Goal: Information Seeking & Learning: Learn about a topic

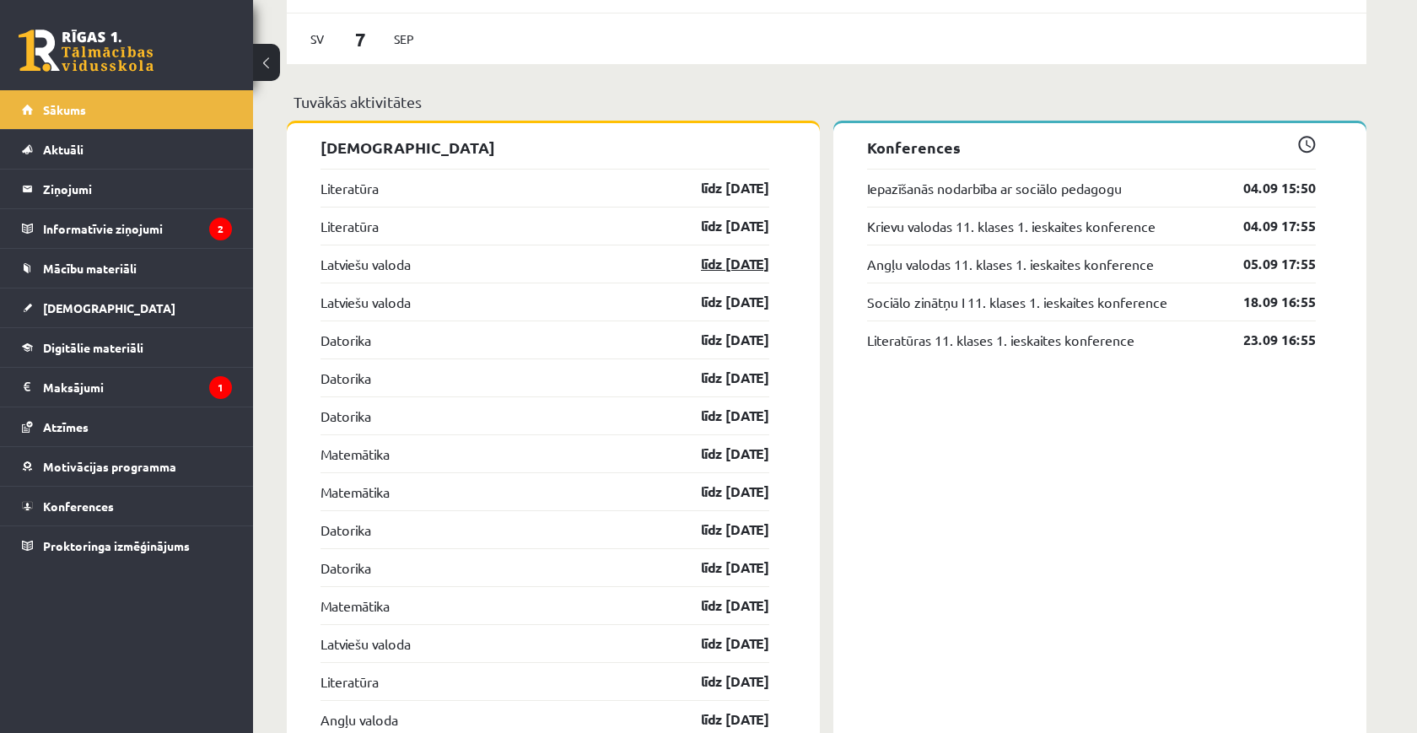
scroll to position [1353, 0]
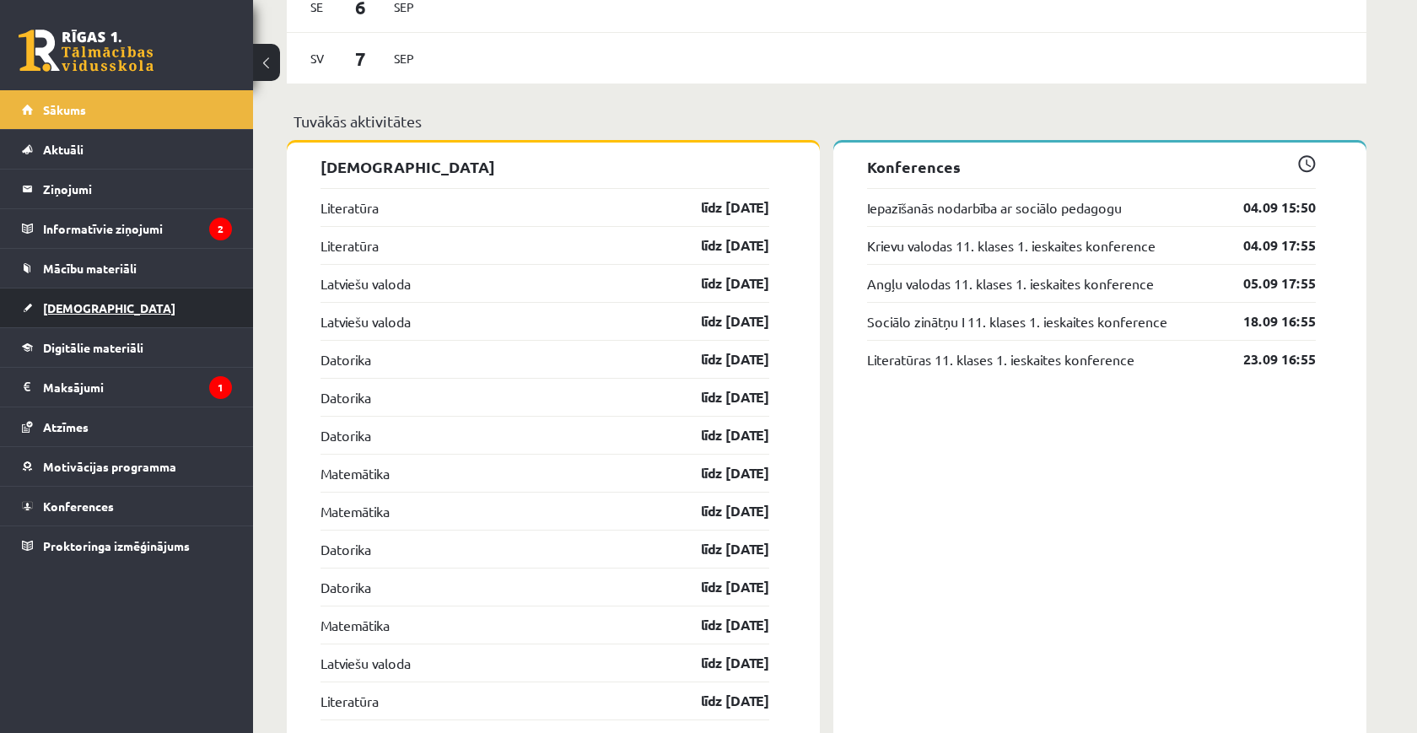
click at [136, 298] on link "[DEMOGRAPHIC_DATA]" at bounding box center [127, 308] width 210 height 39
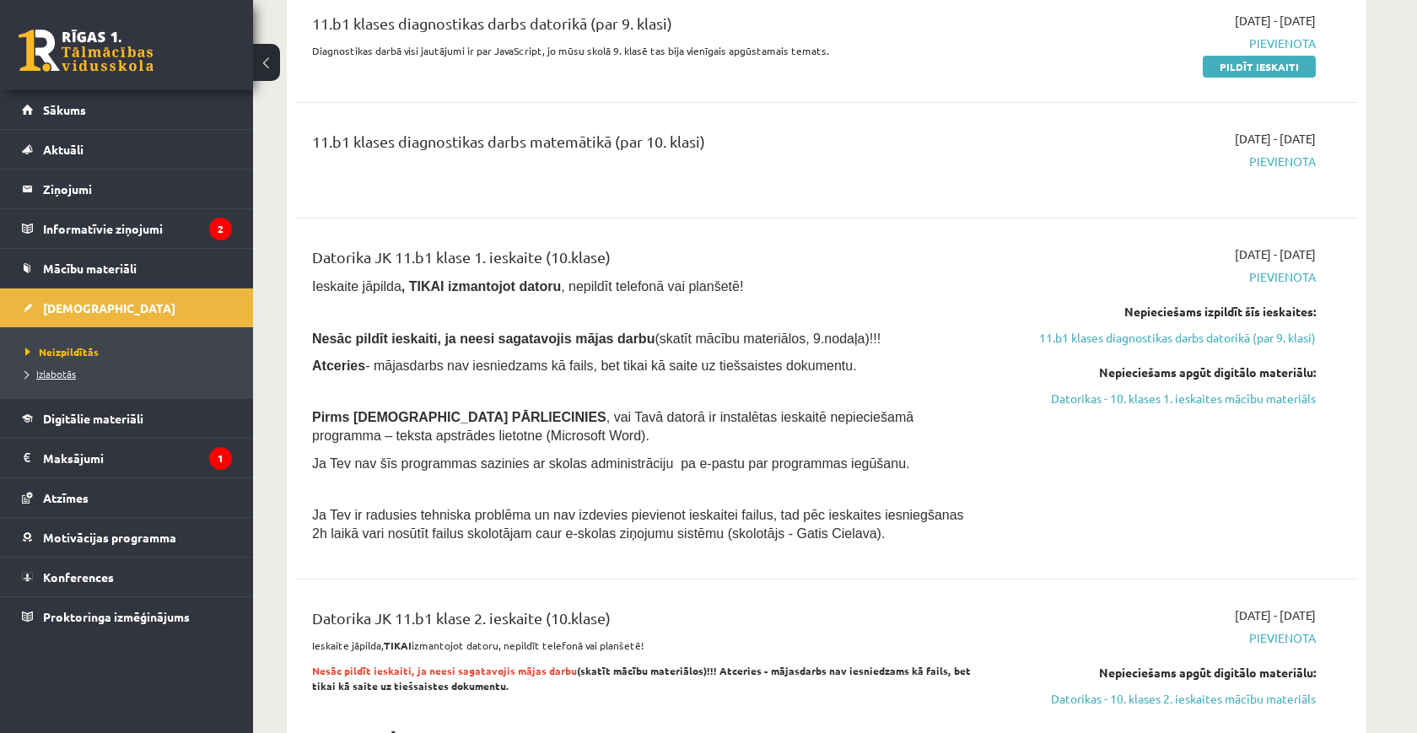
click at [72, 369] on span "Izlabotās" at bounding box center [50, 373] width 51 height 13
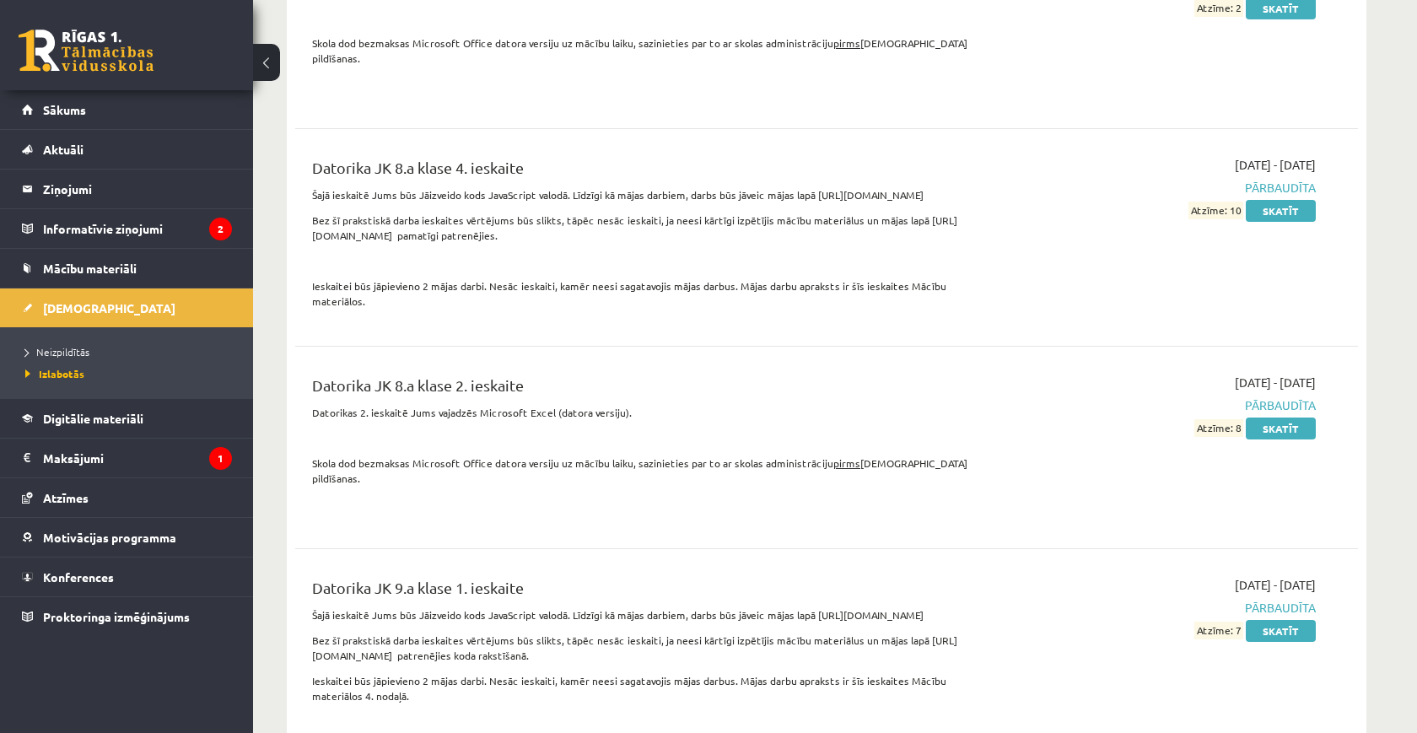
scroll to position [2714, 0]
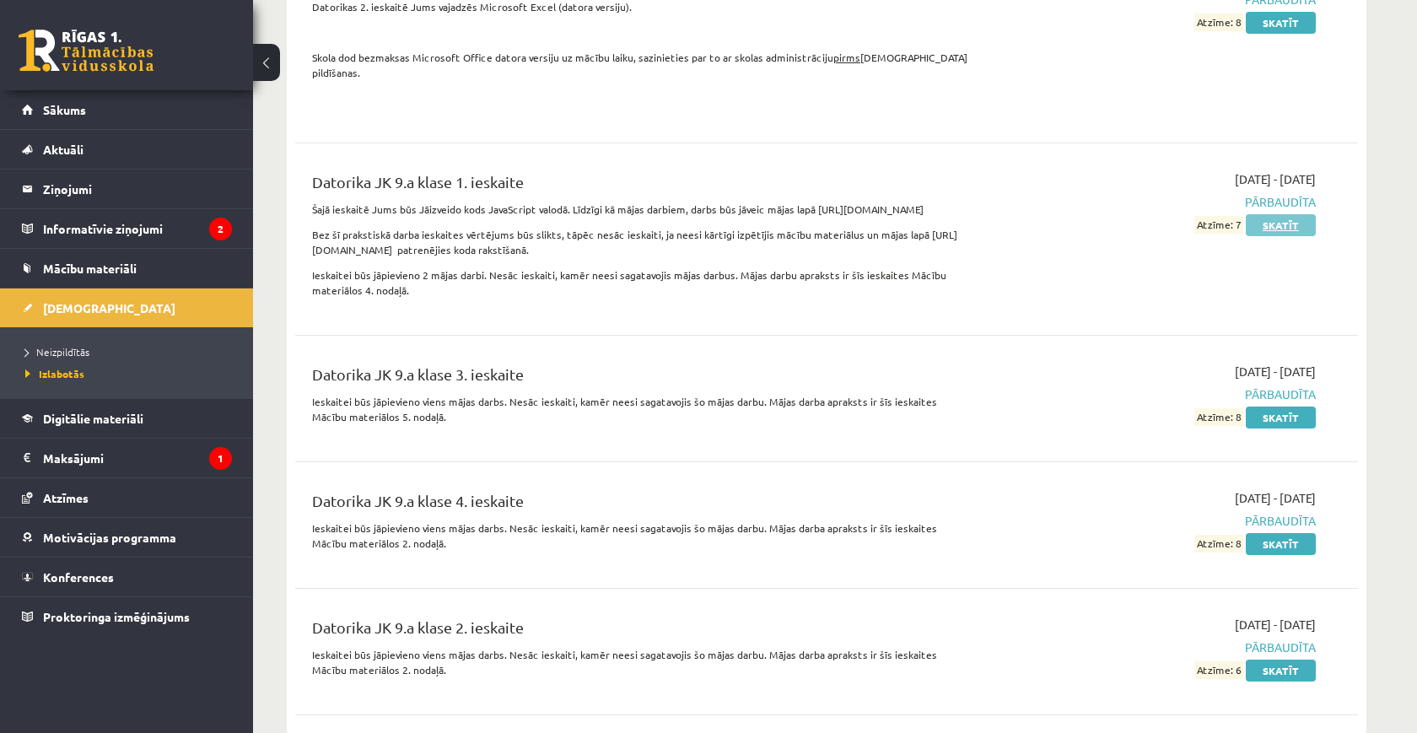
click at [1299, 214] on link "Skatīt" at bounding box center [1281, 225] width 70 height 22
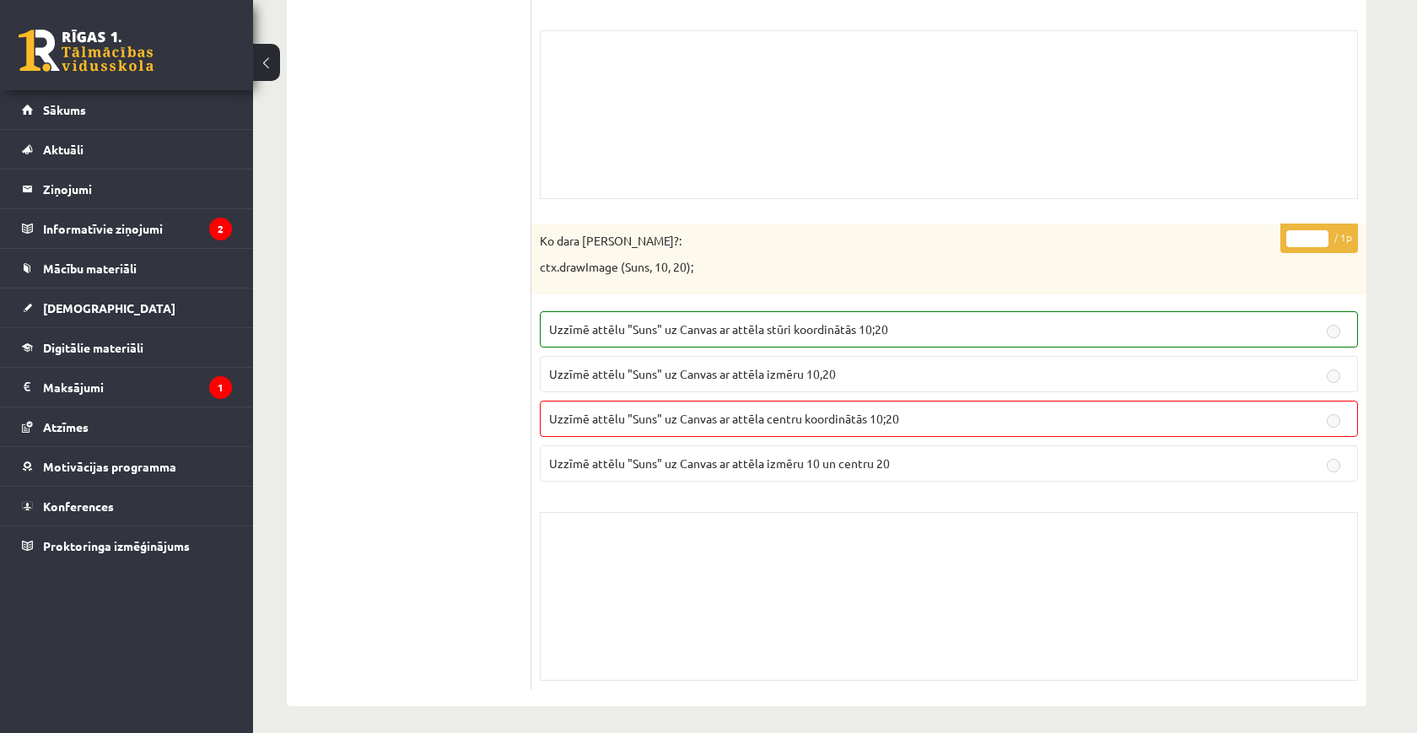
scroll to position [2626, 0]
drag, startPoint x: 544, startPoint y: 240, endPoint x: 699, endPoint y: 293, distance: 163.8
click at [699, 293] on div "* / 1p Ko dara koda rindiņa?: ctx.drawImage (Suns, 10, 20); Uzzīmē attēlu "Suns…" at bounding box center [948, 458] width 835 height 465
drag, startPoint x: 699, startPoint y: 293, endPoint x: 542, endPoint y: 232, distance: 168.3
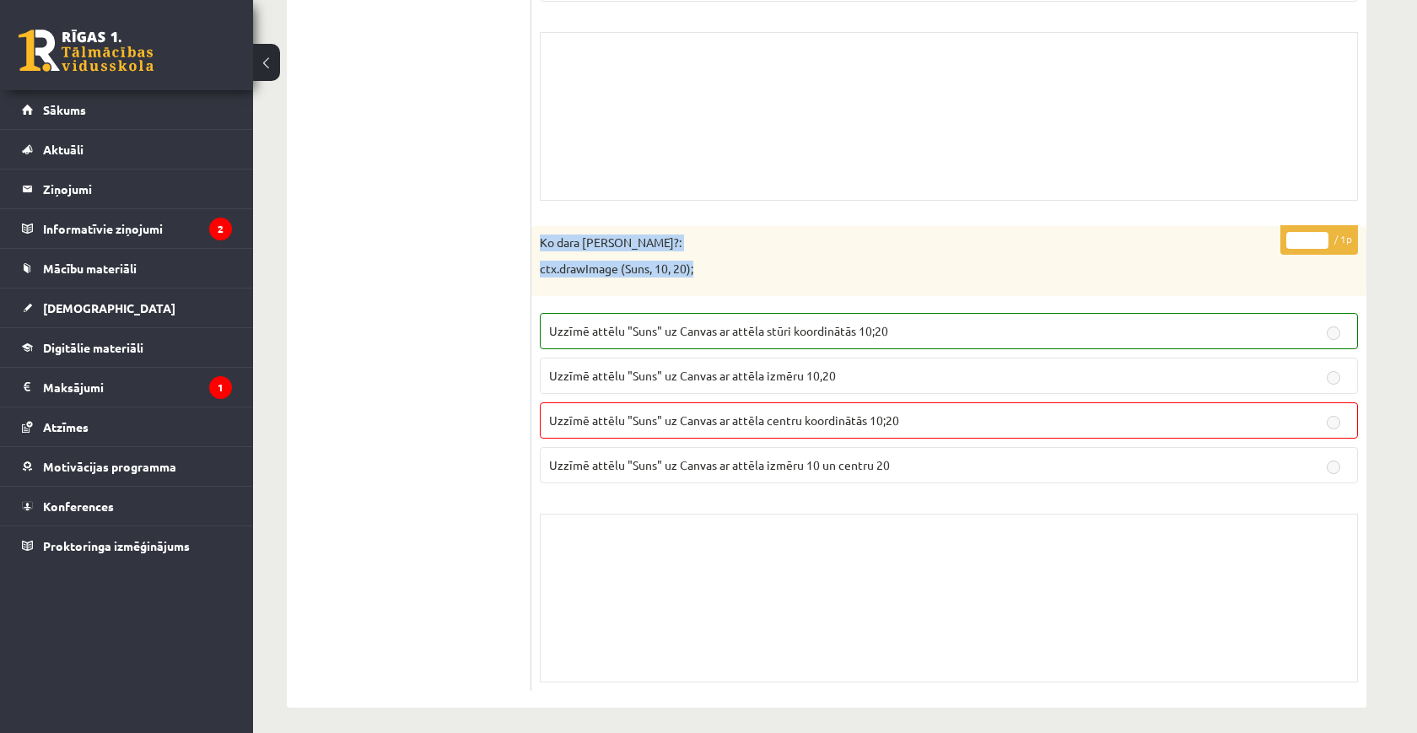
click at [542, 232] on div "* / 1p Ko dara koda rindiņa?: ctx.drawImage (Suns, 10, 20); Uzzīmē attēlu "Suns…" at bounding box center [948, 458] width 835 height 465
click at [542, 235] on p "Ko dara koda rindiņa?:" at bounding box center [907, 243] width 734 height 17
drag, startPoint x: 542, startPoint y: 232, endPoint x: 700, endPoint y: 268, distance: 161.9
click at [701, 270] on div "Ko dara koda rindiņa?: ctx.drawImage (Suns, 10, 20);" at bounding box center [948, 261] width 835 height 70
click at [893, 283] on div "Ko dara koda rindiņa?: ctx.drawImage (Suns, 10, 20);" at bounding box center [948, 261] width 835 height 70
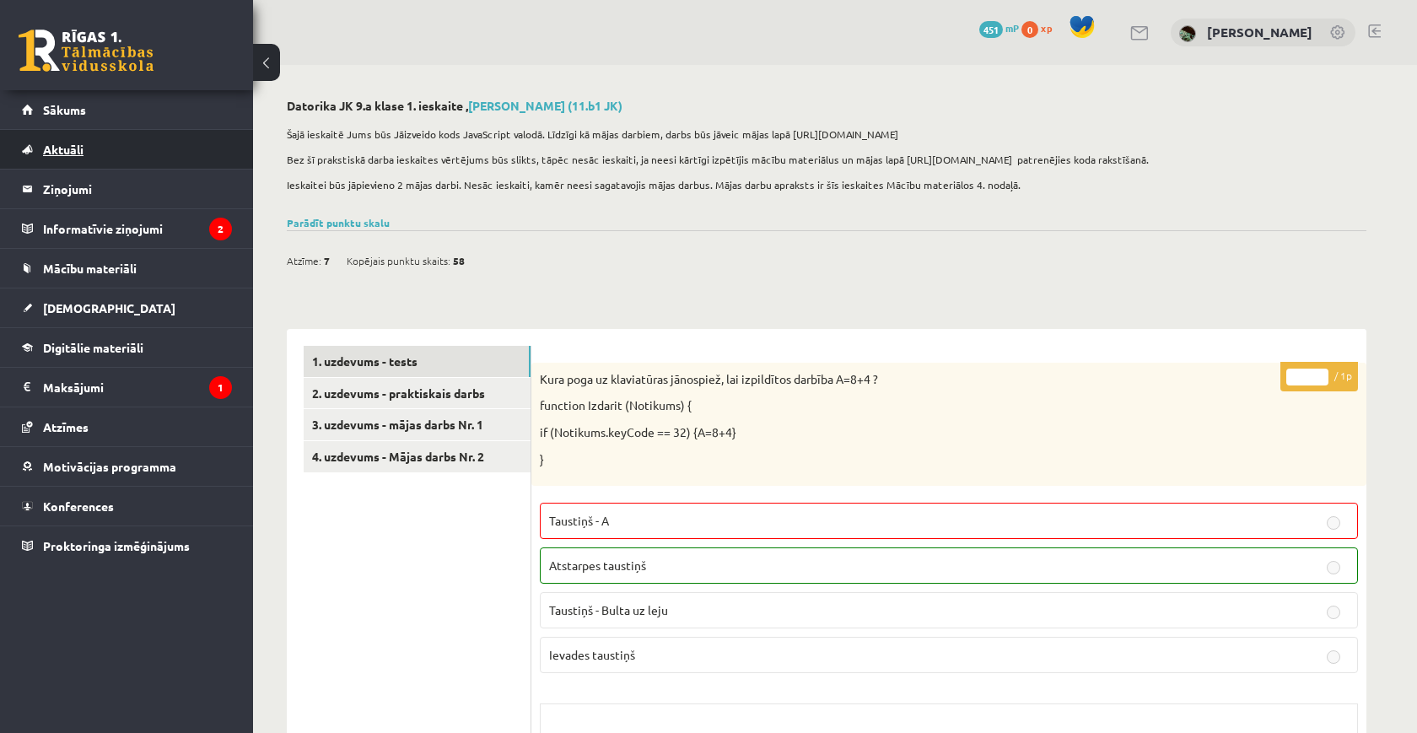
scroll to position [0, 0]
click at [134, 310] on link "[DEMOGRAPHIC_DATA]" at bounding box center [127, 308] width 210 height 39
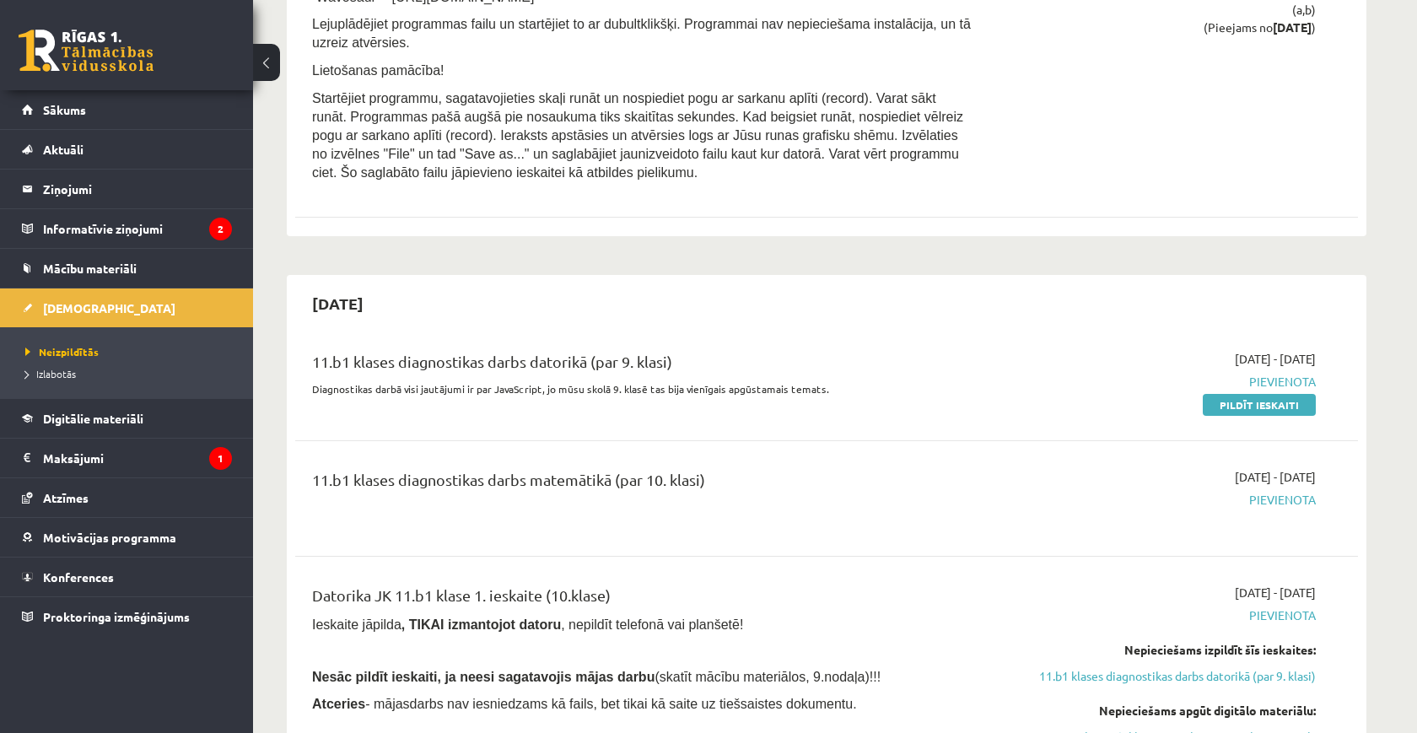
scroll to position [1014, 0]
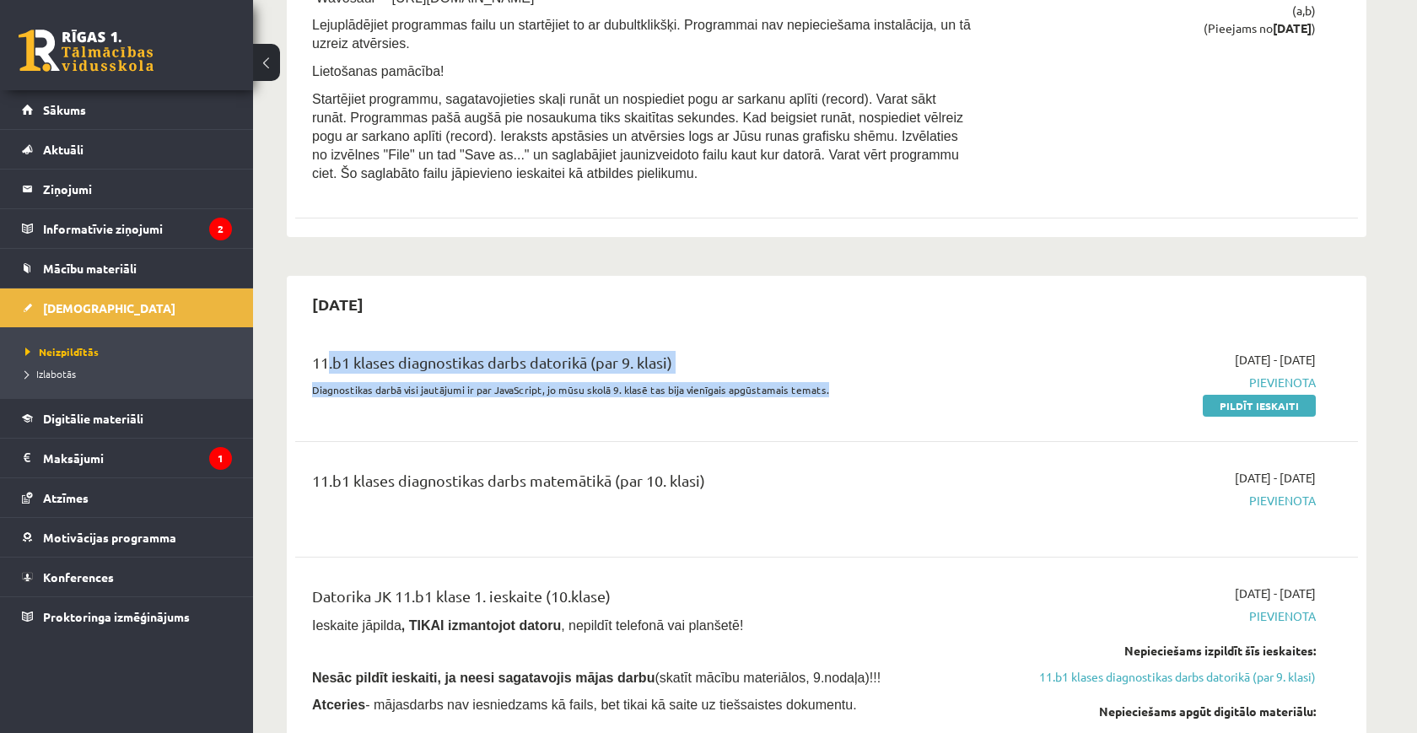
drag, startPoint x: 318, startPoint y: 342, endPoint x: 807, endPoint y: 391, distance: 491.6
click at [807, 391] on div "11.b1 klases diagnostikas darbs datorikā (par 9. klasi) Diagnostikas darbā visi…" at bounding box center [642, 382] width 686 height 63
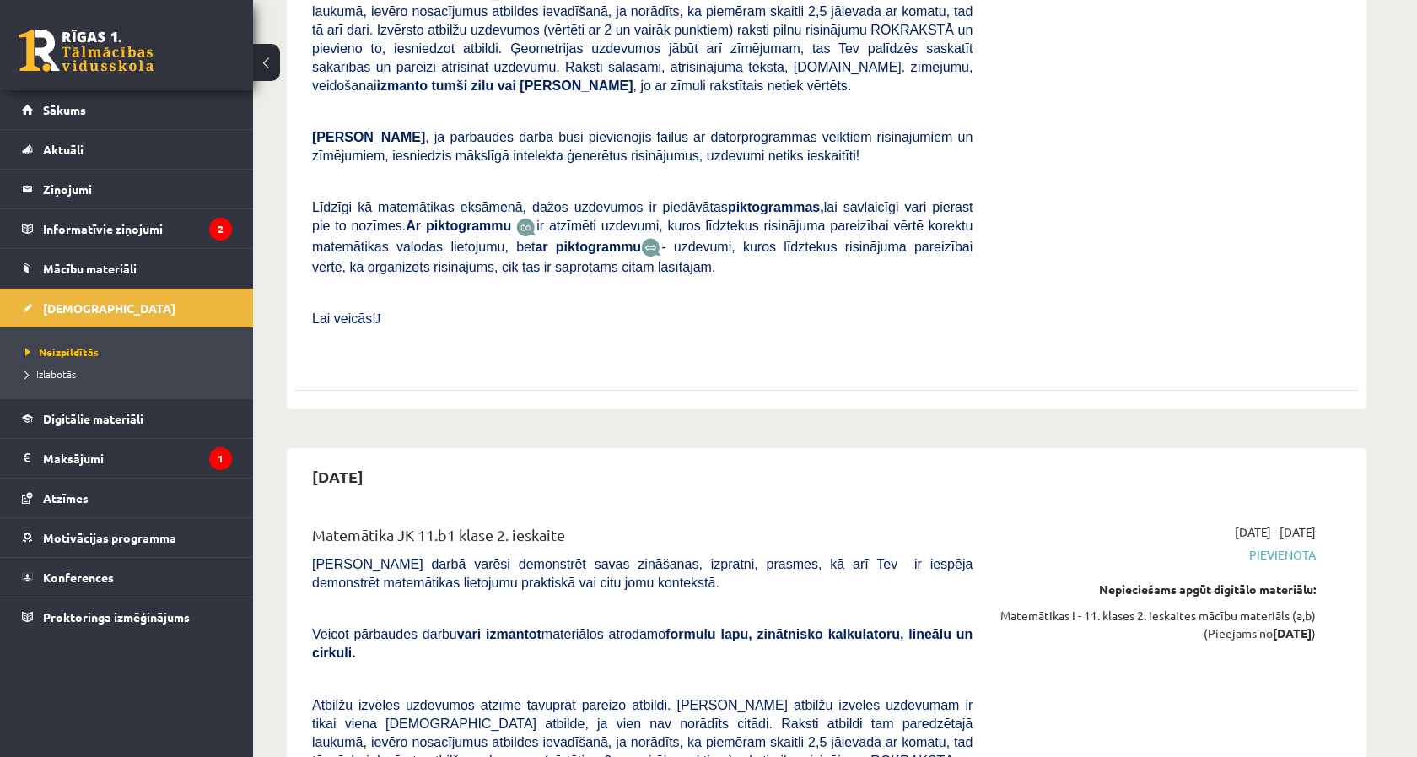
scroll to position [3045, 0]
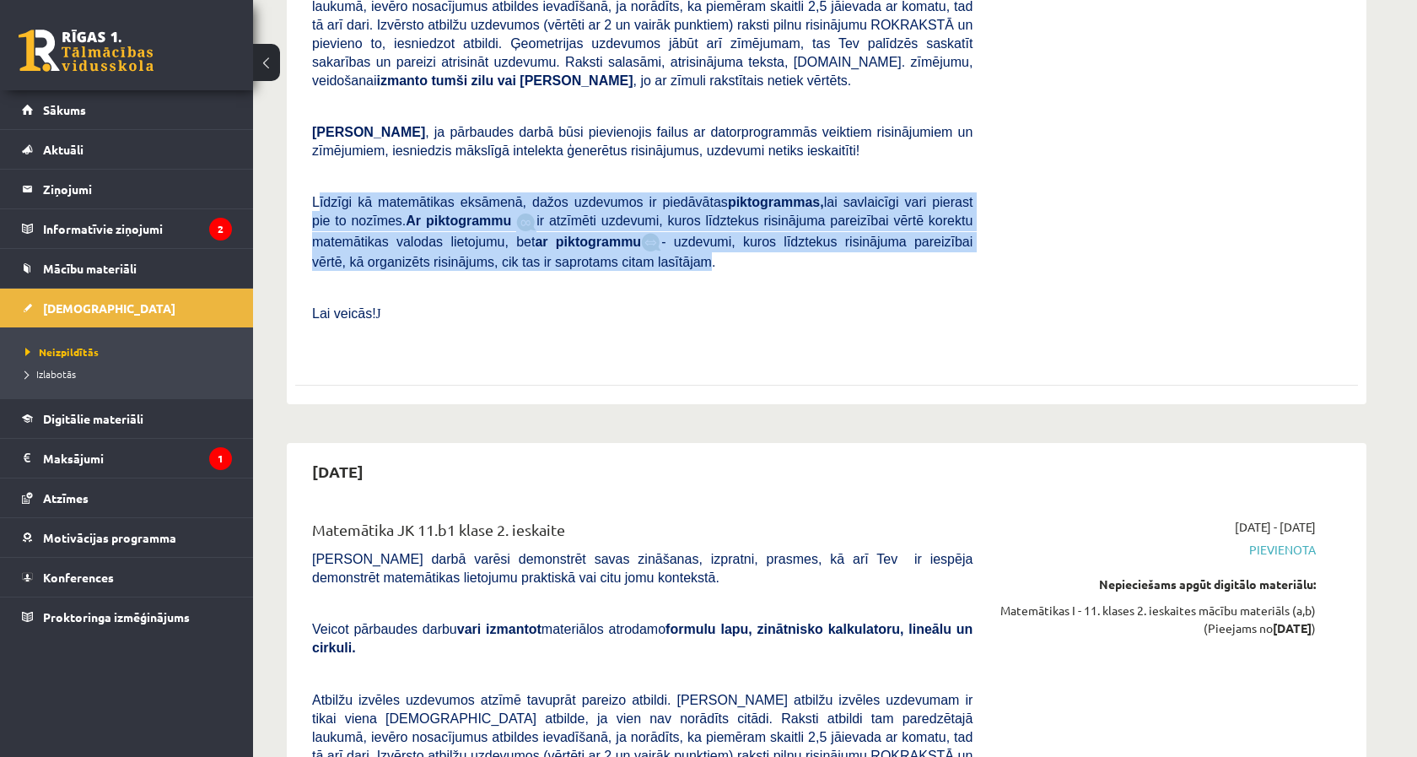
drag, startPoint x: 700, startPoint y: 219, endPoint x: 320, endPoint y: 157, distance: 385.5
click at [320, 196] on span "Līdzīgi kā matemātikas eksāmenā, dažos uzdevumos ir piedāvātas piktogrammas, la…" at bounding box center [642, 232] width 661 height 73
click at [320, 195] on span "Līdzīgi kā matemātikas eksāmenā, dažos uzdevumos ir piedāvātas piktogrammas, la…" at bounding box center [642, 211] width 661 height 33
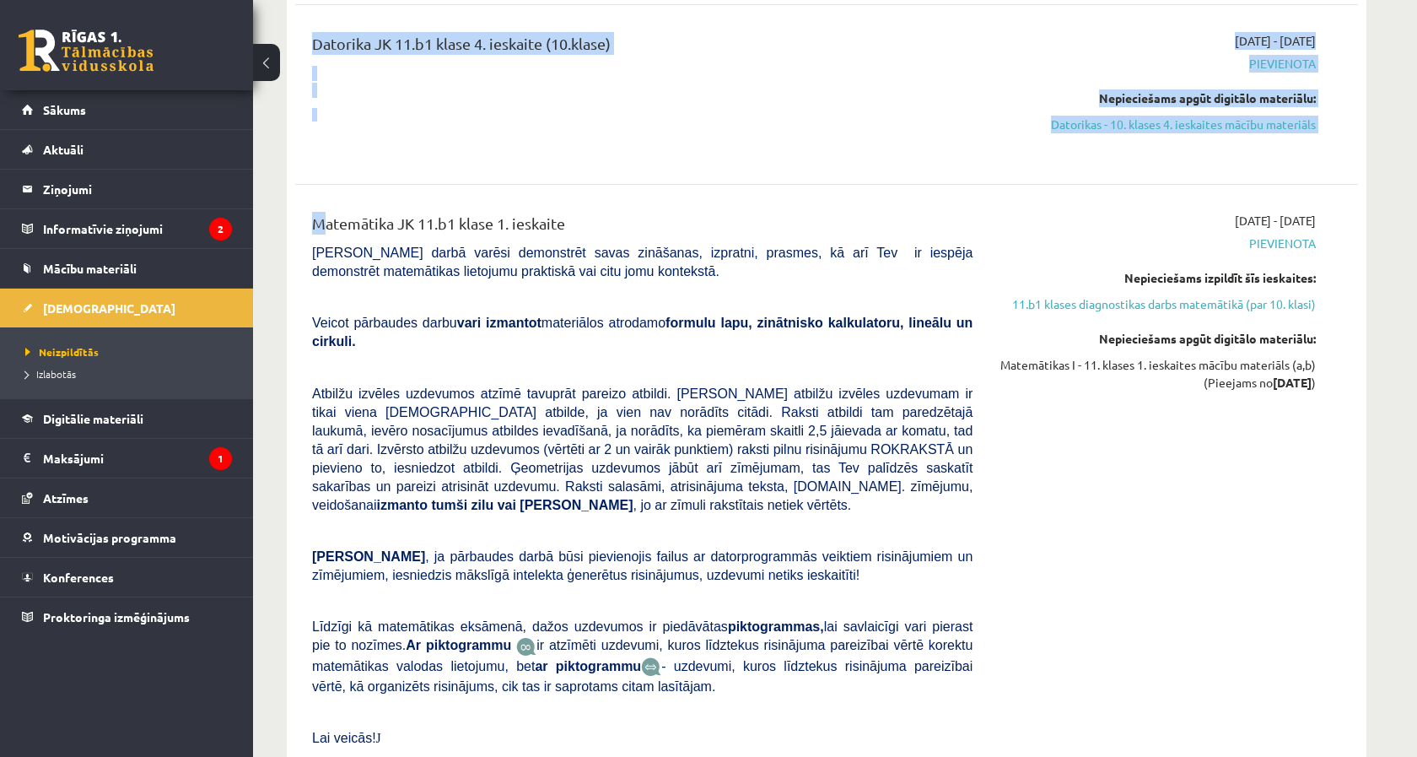
scroll to position [2648, 0]
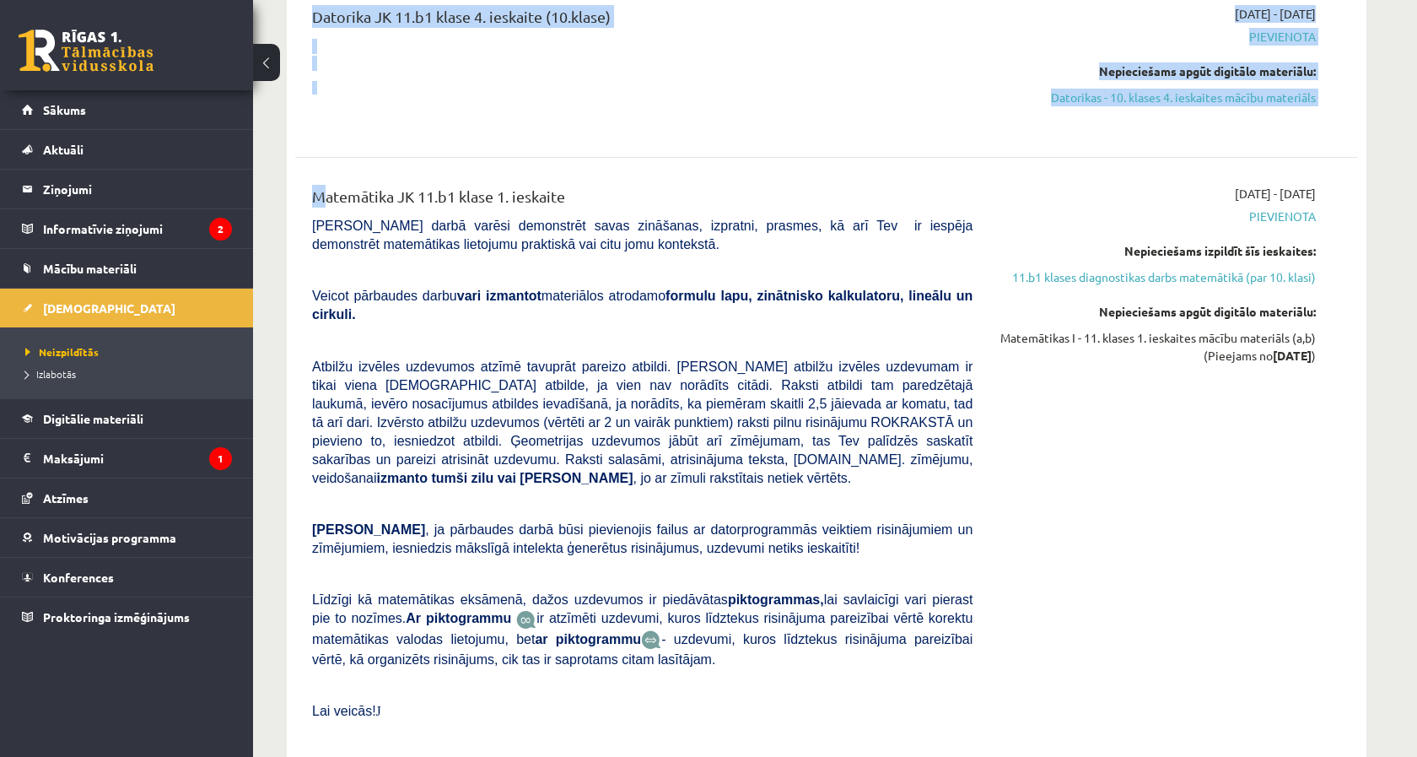
drag, startPoint x: 299, startPoint y: 225, endPoint x: 976, endPoint y: 769, distance: 868.2
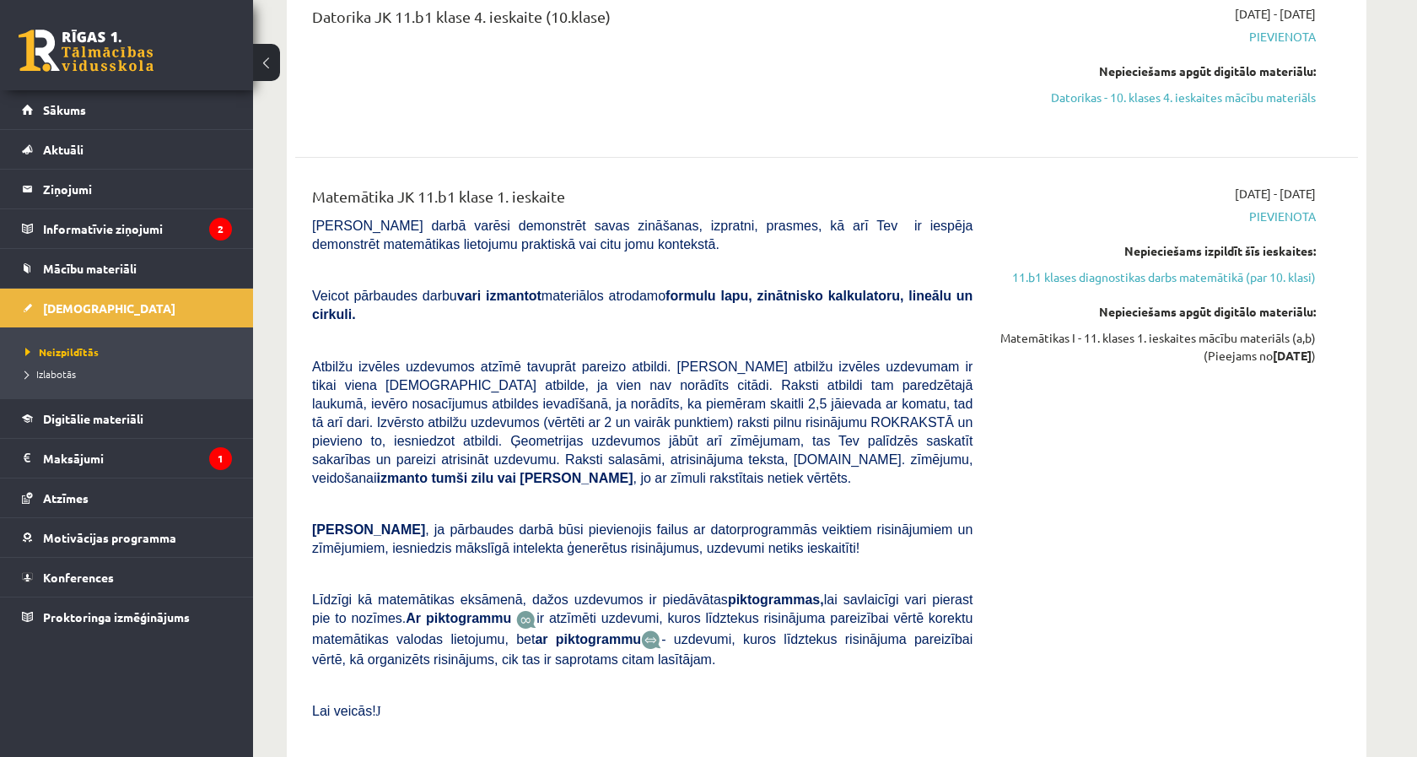
click at [1151, 592] on div "2025-10-16 - 2025-10-31 Pievienota Nepieciešams izpildīt šīs ieskaites: 11.b1 k…" at bounding box center [1156, 470] width 343 height 570
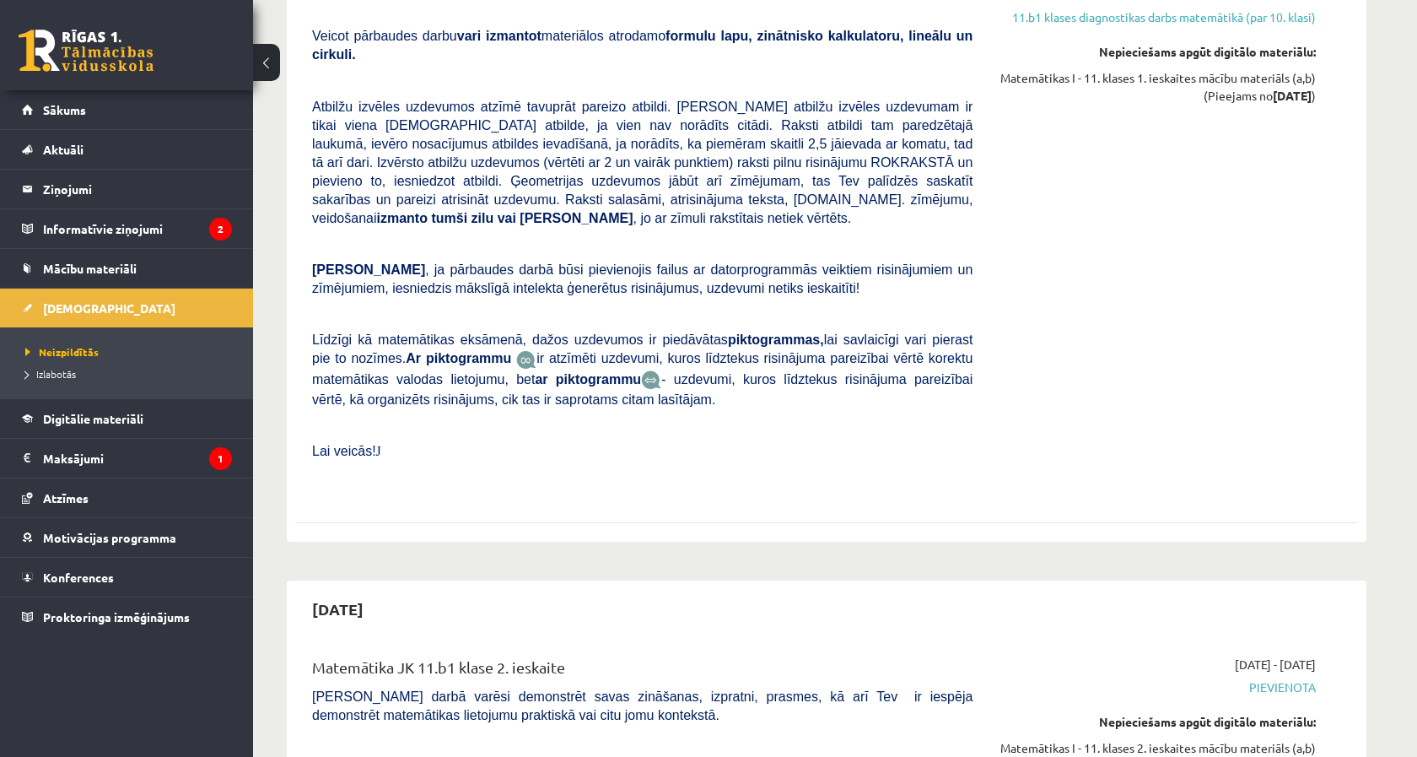
scroll to position [3350, 0]
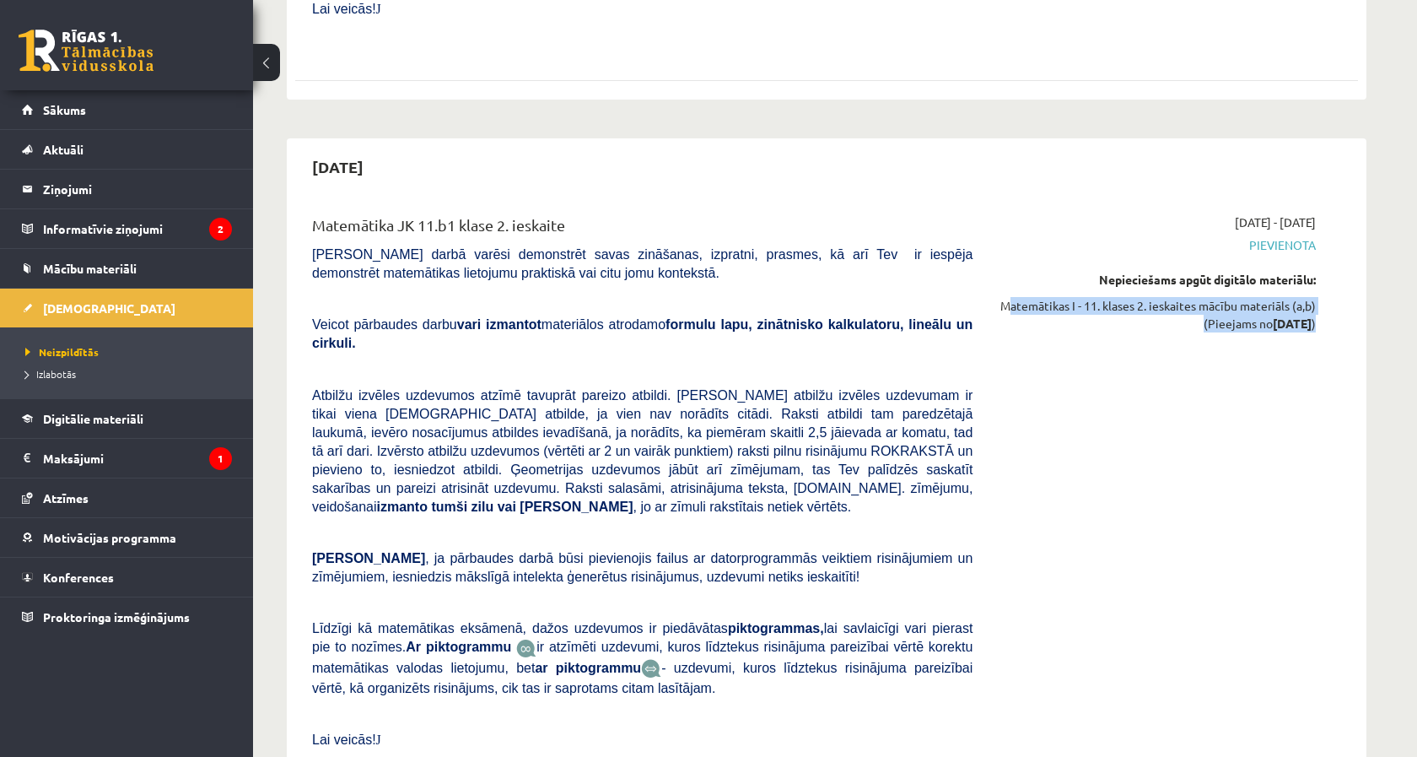
drag, startPoint x: 995, startPoint y: 256, endPoint x: 1321, endPoint y: 279, distance: 326.4
click at [1321, 280] on div "2025-11-16 - 2025-11-30 Pievienota Nepieciešams apgūt digitālo materiālu: Matem…" at bounding box center [1156, 498] width 343 height 570
click at [1321, 279] on div "2025-11-16 - 2025-11-30 Pievienota Nepieciešams apgūt digitālo materiālu: Matem…" at bounding box center [1156, 498] width 343 height 570
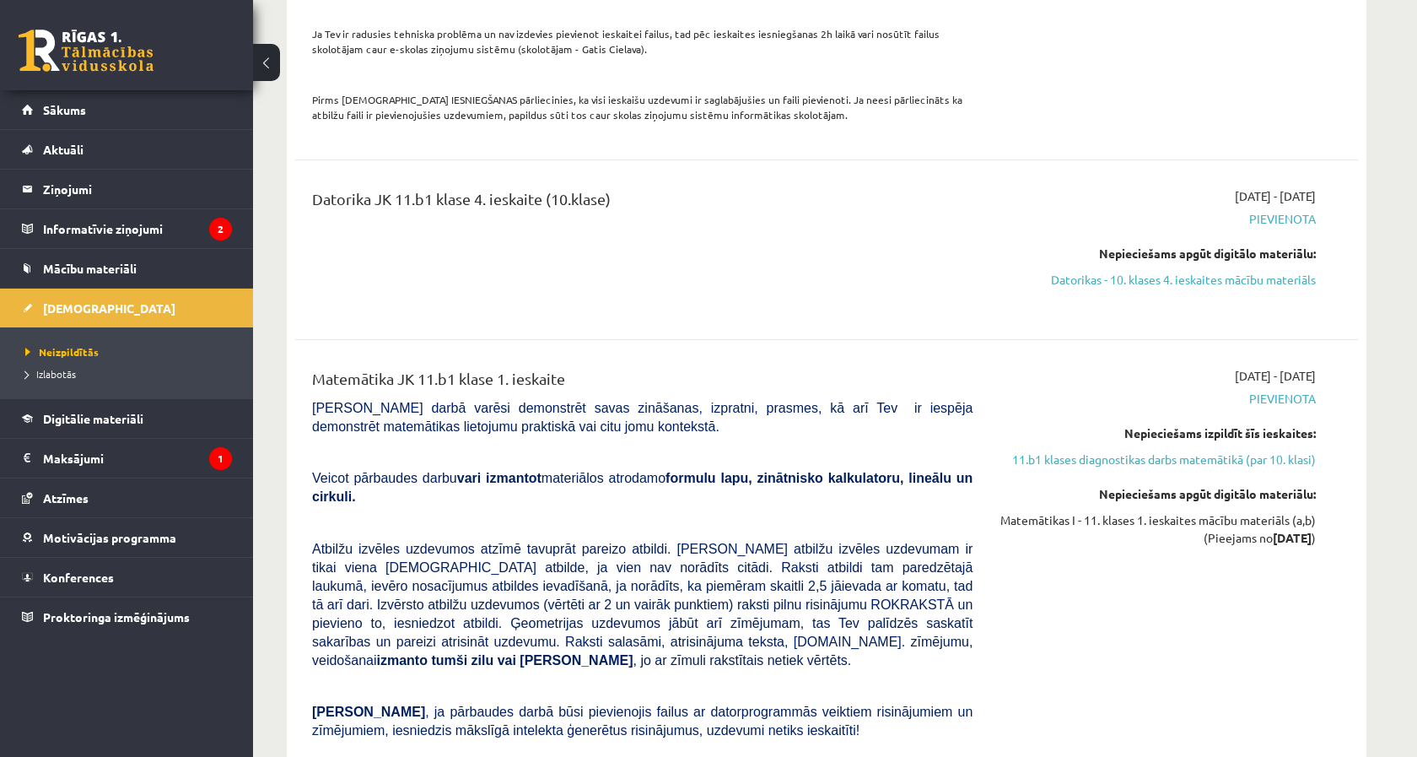
scroll to position [2466, 0]
drag, startPoint x: 1329, startPoint y: 499, endPoint x: 1145, endPoint y: 482, distance: 185.5
click at [1145, 482] on div "Matemātika JK 11.b1 klase 1. ieskaite Pārbaudes darbā varēsi demonstrēt savas z…" at bounding box center [826, 652] width 1029 height 570
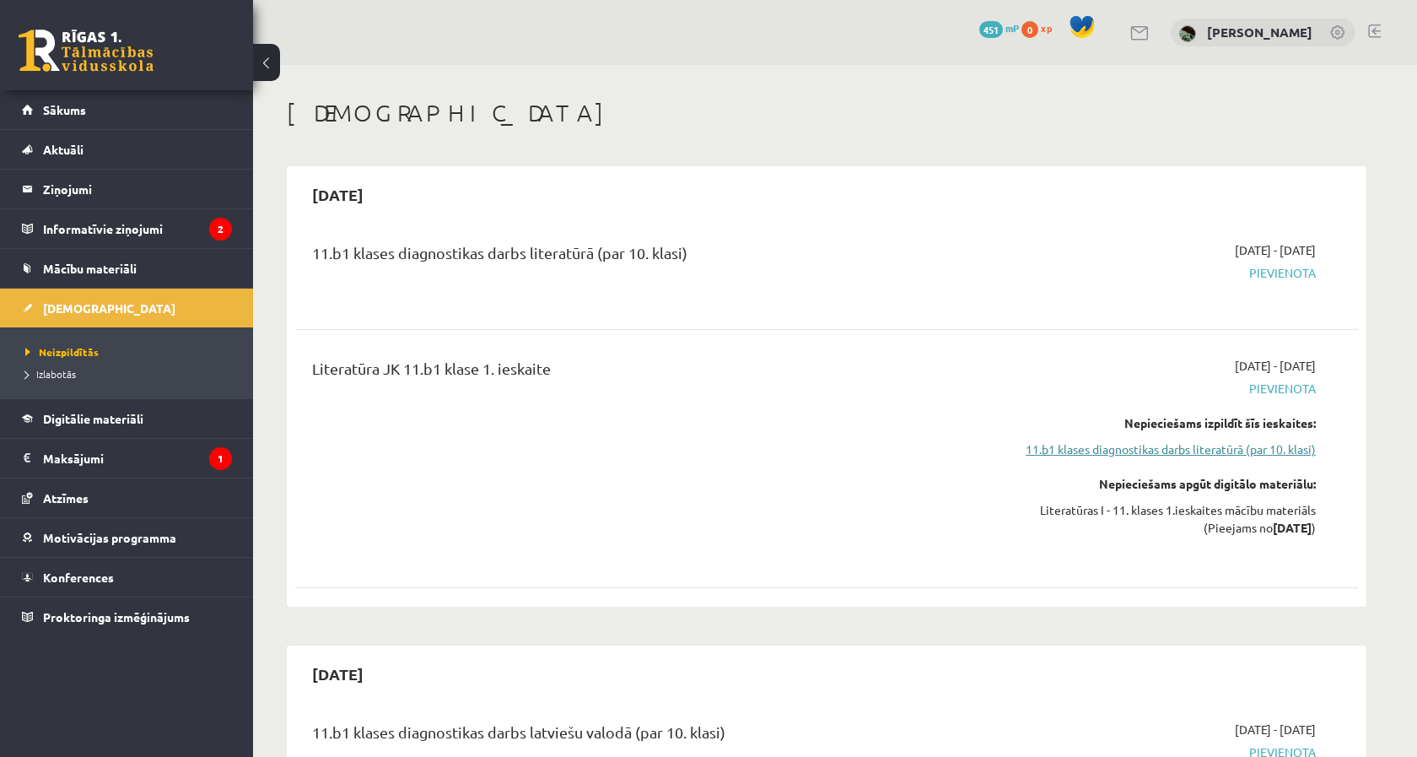
scroll to position [0, 0]
click at [944, 426] on div "Literatūra JK 11.b1 klase 1. ieskaite" at bounding box center [642, 458] width 686 height 203
click at [138, 103] on link "Sākums" at bounding box center [127, 109] width 210 height 39
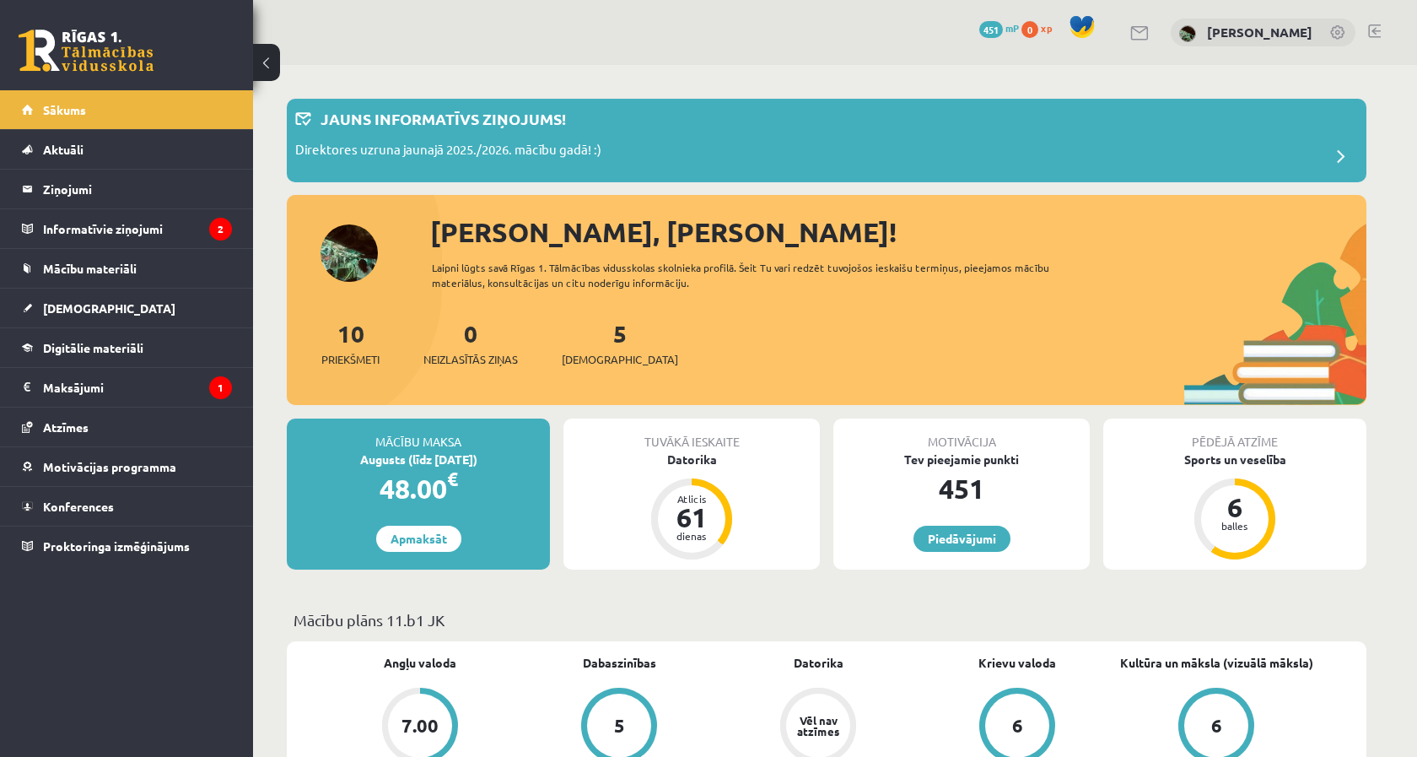
click at [677, 440] on div "Tuvākā ieskaite" at bounding box center [692, 434] width 256 height 32
click at [680, 450] on div "Datorika" at bounding box center [692, 459] width 256 height 18
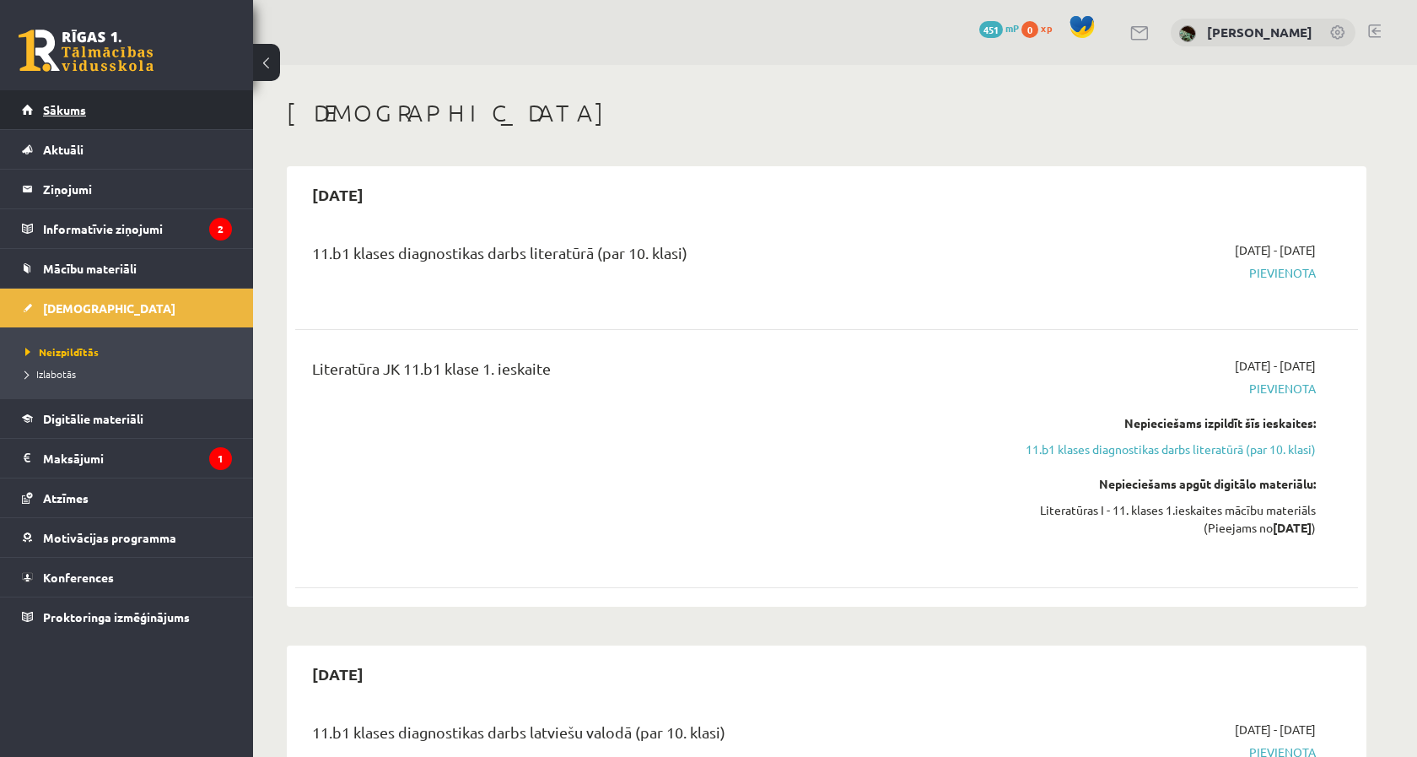
click at [78, 104] on span "Sākums" at bounding box center [64, 109] width 43 height 15
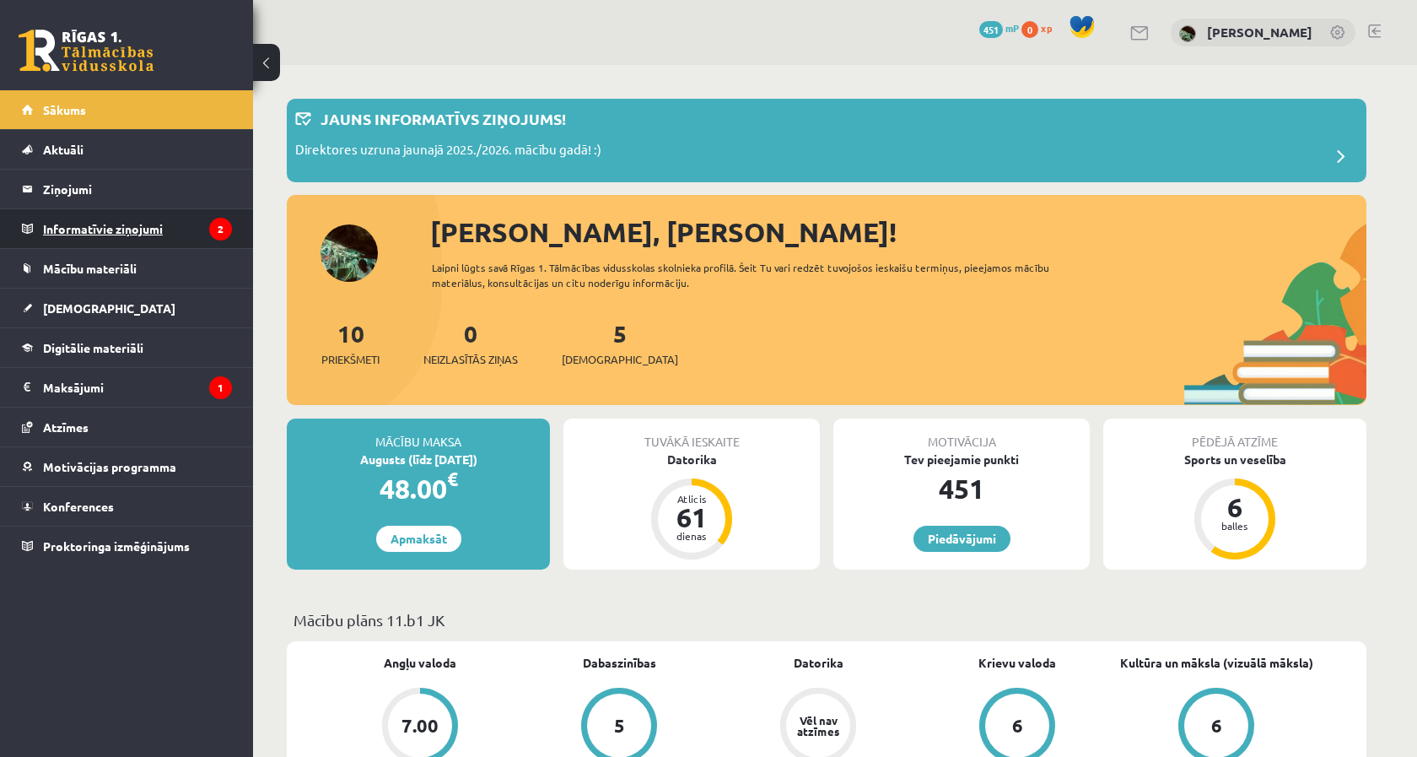
click at [208, 235] on legend "Informatīvie ziņojumi 2" at bounding box center [137, 228] width 189 height 39
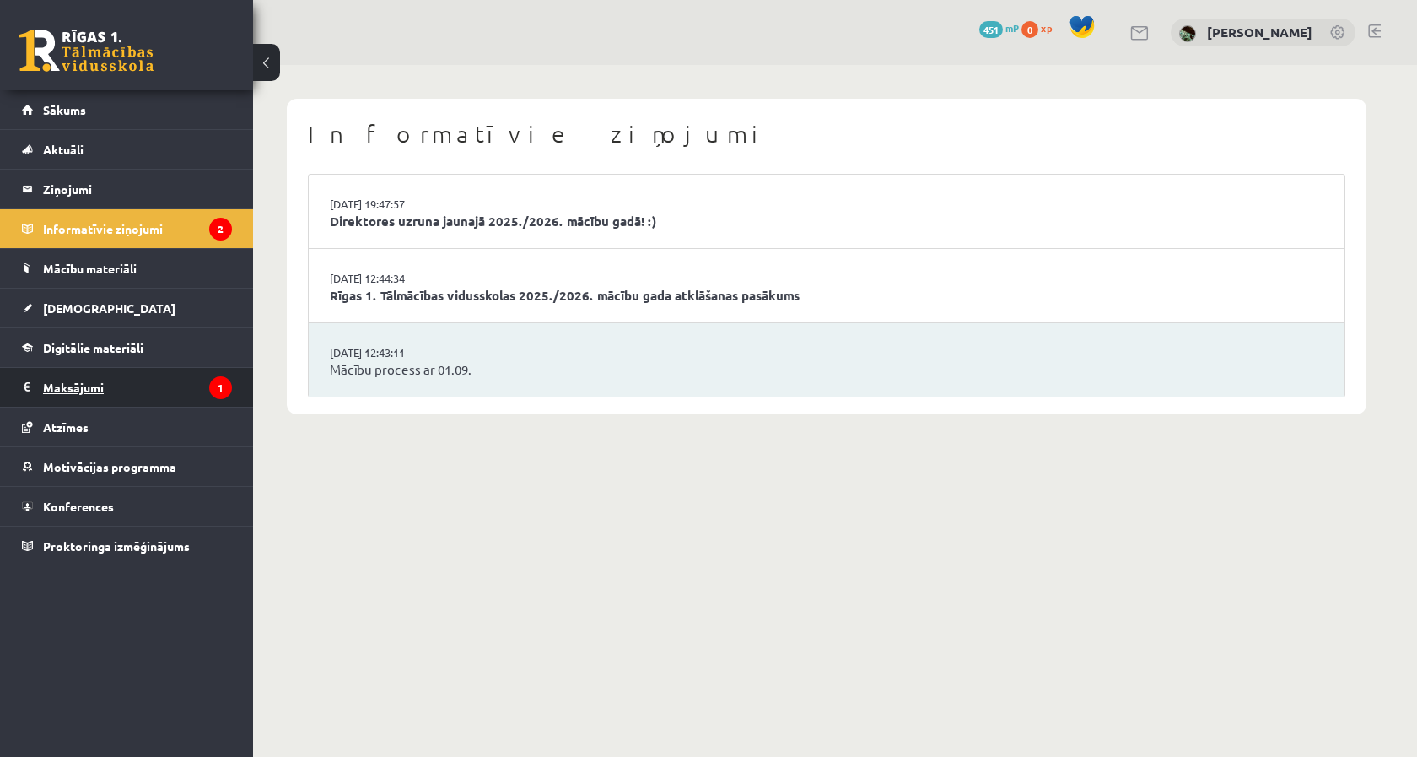
click at [177, 373] on legend "Maksājumi 1" at bounding box center [137, 387] width 189 height 39
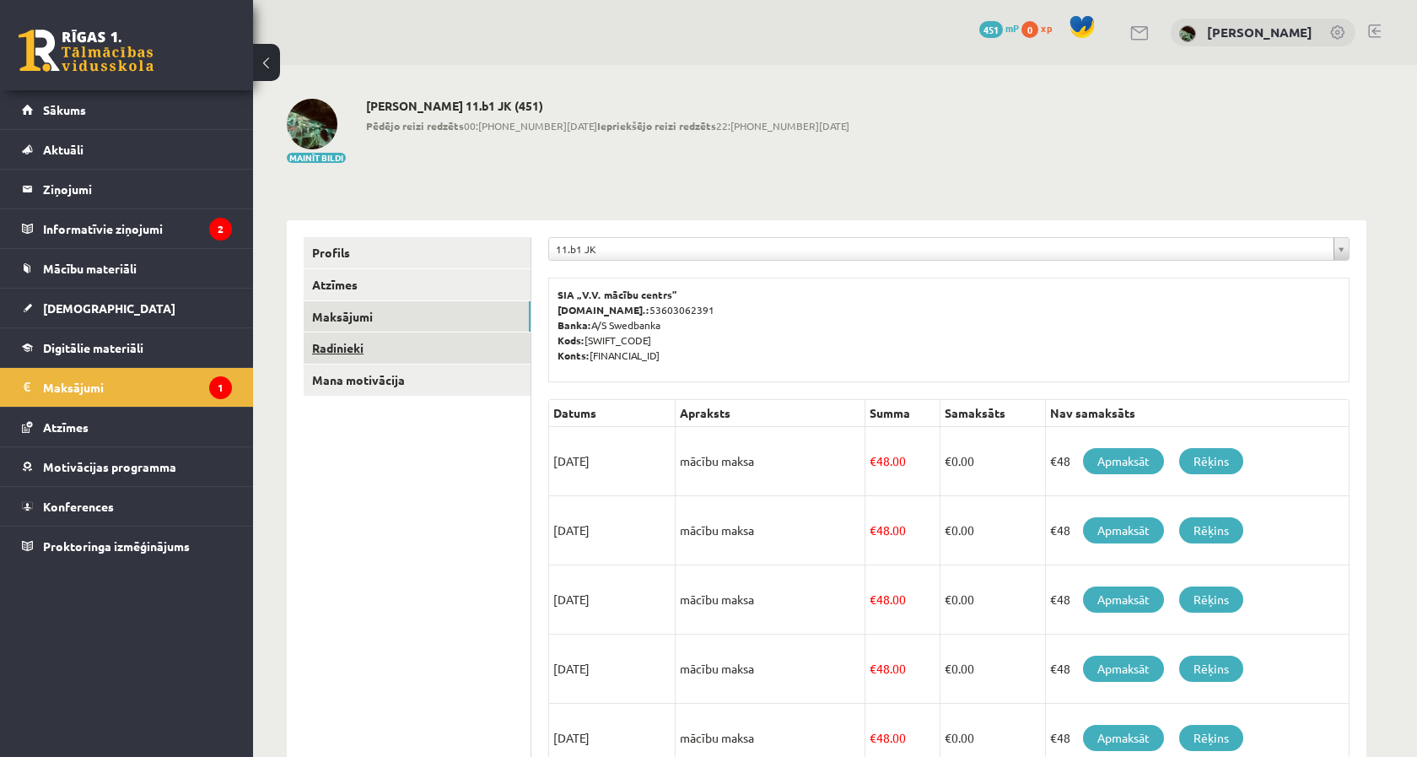
click at [329, 338] on link "Radinieki" at bounding box center [417, 347] width 227 height 31
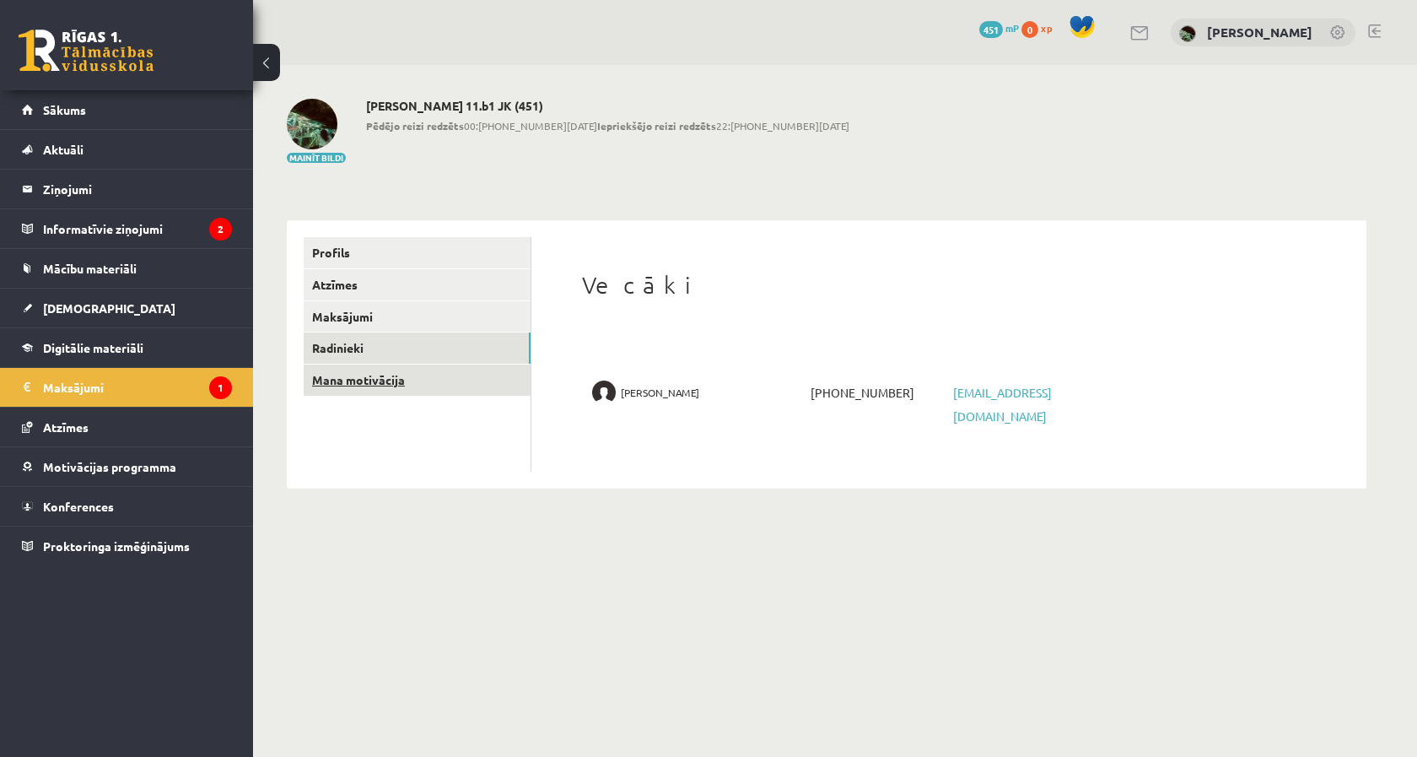
click at [340, 376] on link "Mana motivācija" at bounding box center [417, 379] width 227 height 31
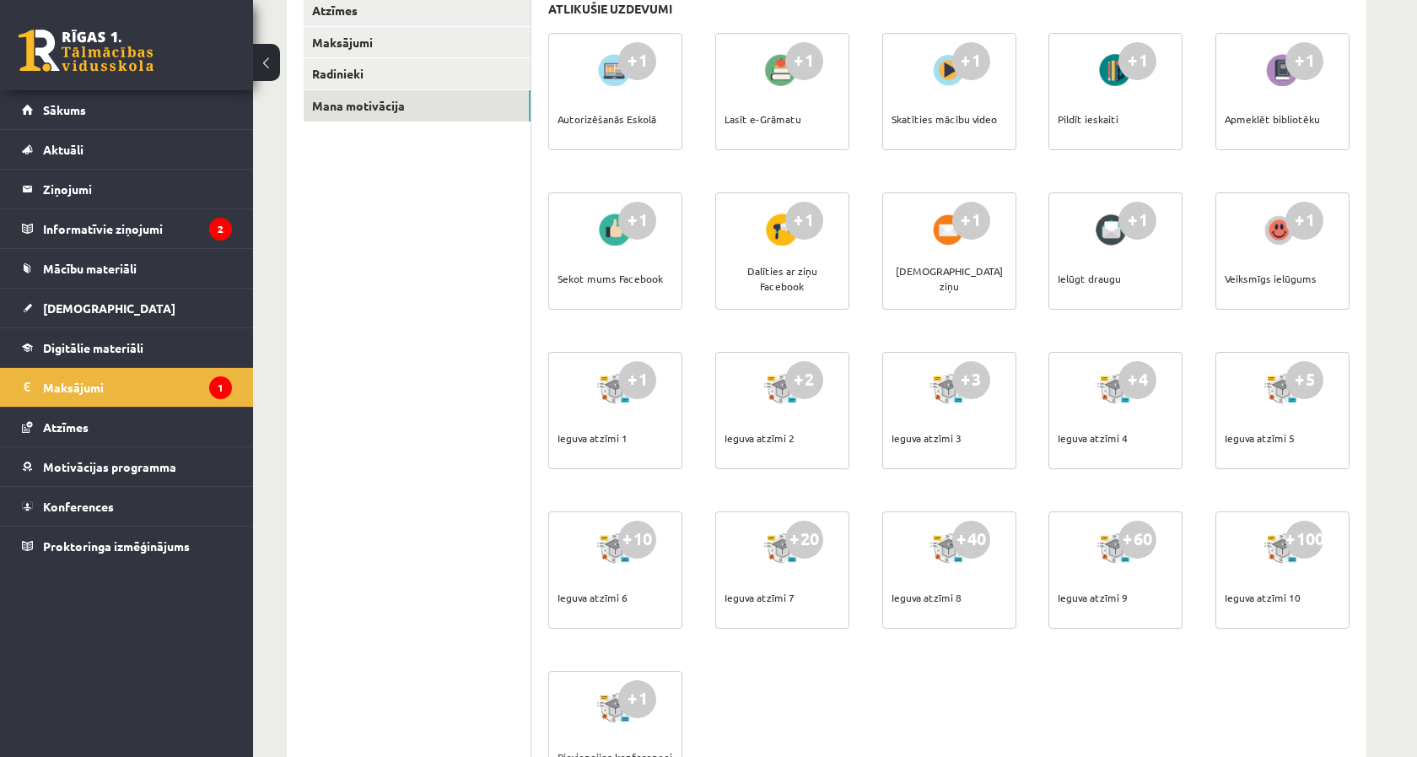
scroll to position [88, 0]
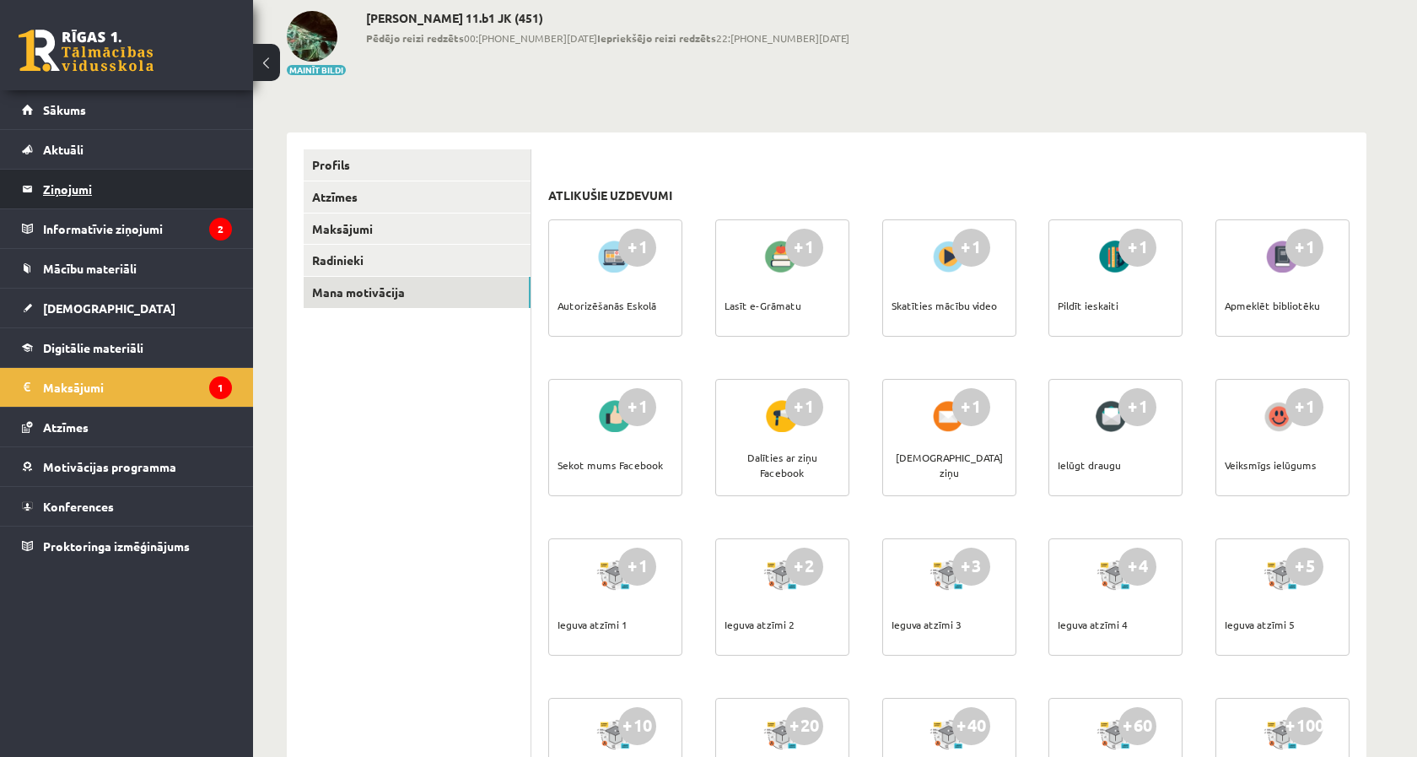
click at [54, 203] on legend "Ziņojumi 0" at bounding box center [137, 189] width 189 height 39
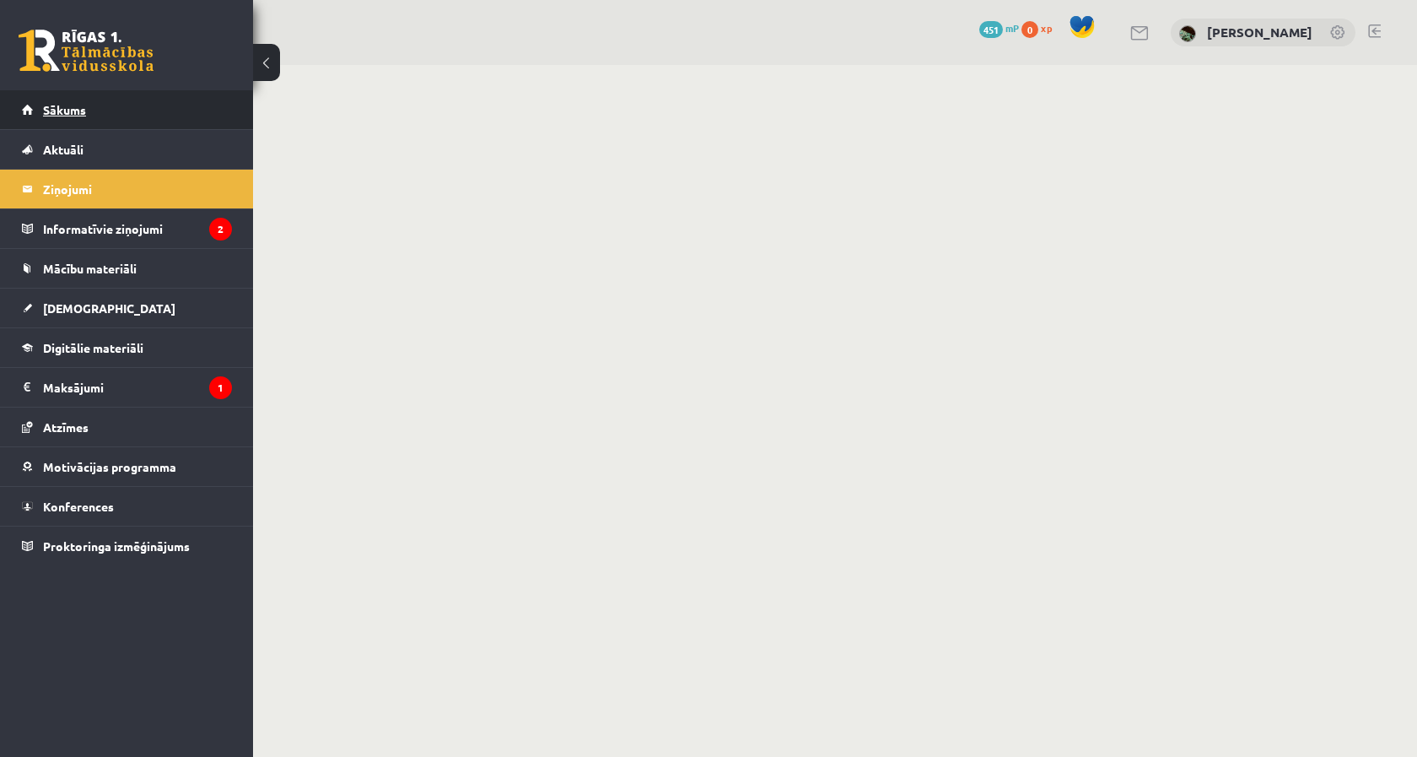
click at [64, 119] on link "Sākums" at bounding box center [127, 109] width 210 height 39
